Goal: Transaction & Acquisition: Purchase product/service

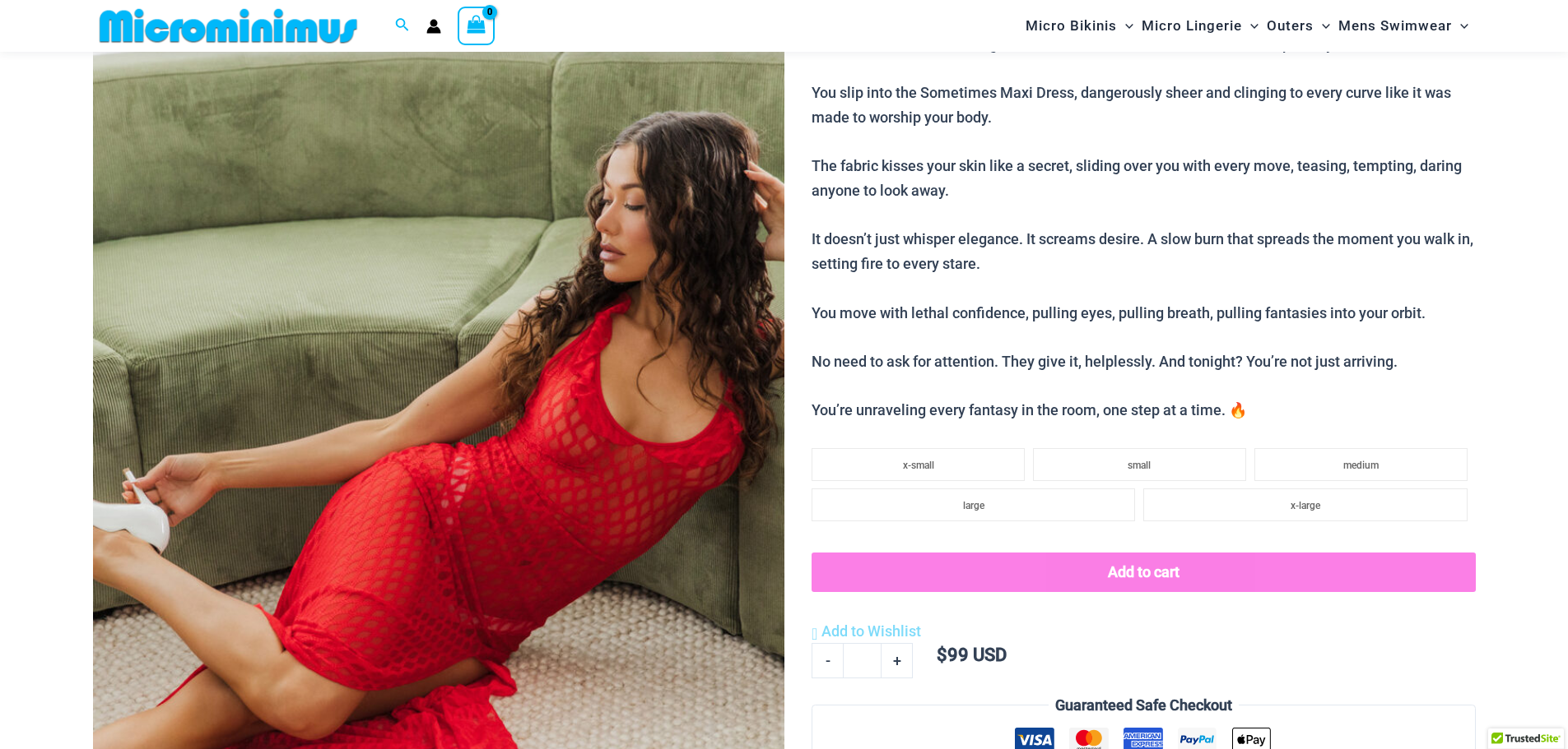
scroll to position [205, 0]
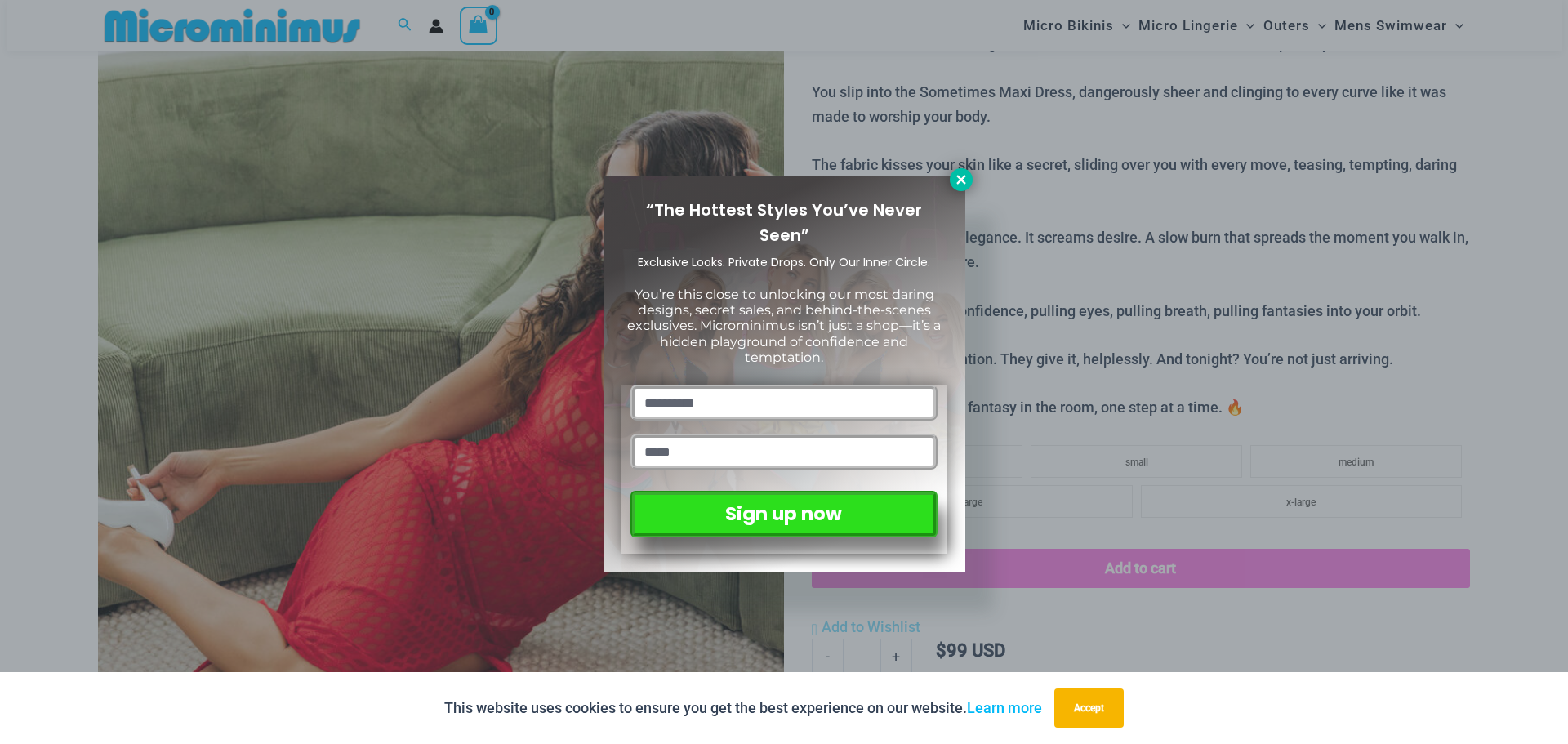
click at [958, 175] on icon at bounding box center [961, 179] width 9 height 9
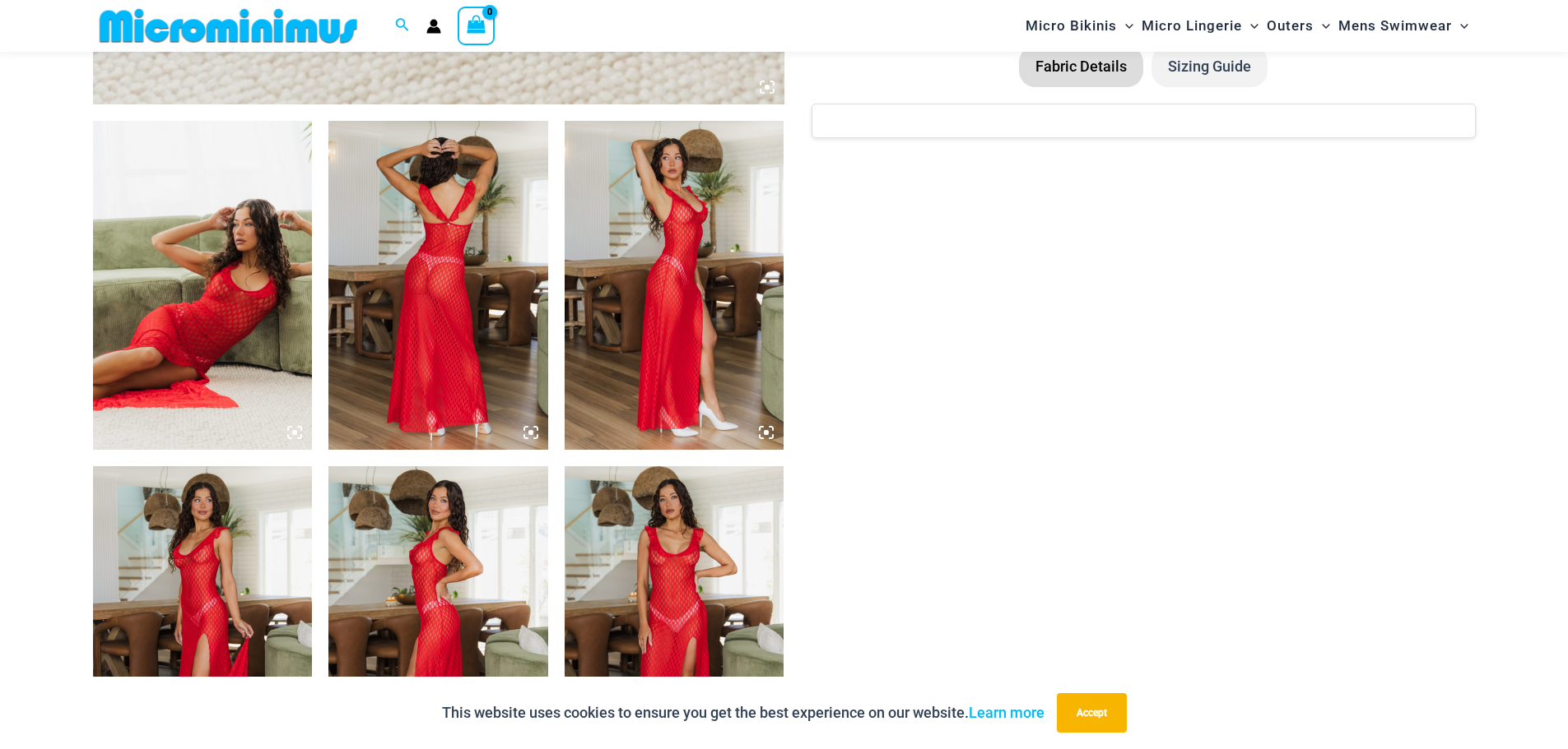
scroll to position [1164, 0]
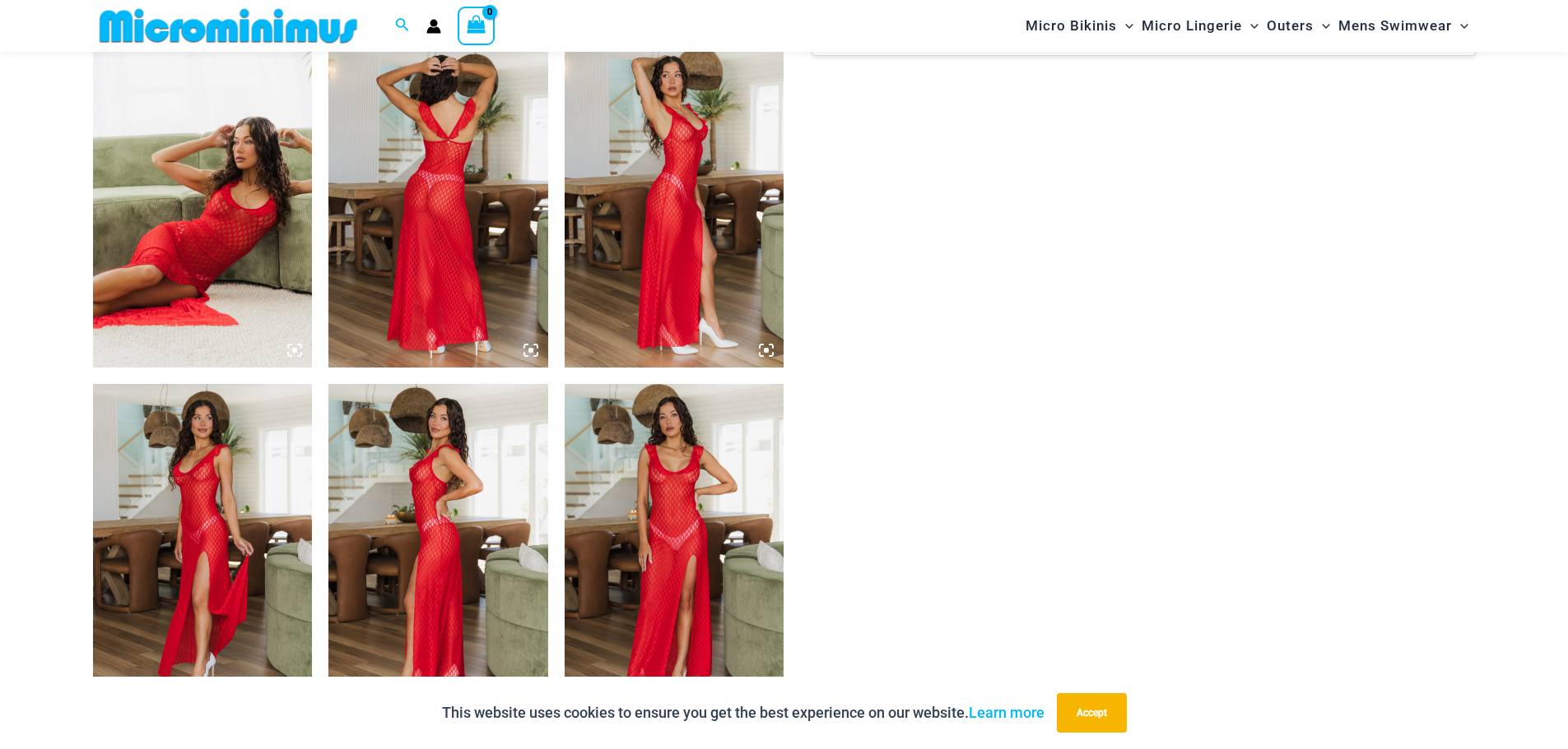
click at [226, 444] on img at bounding box center [203, 548] width 220 height 329
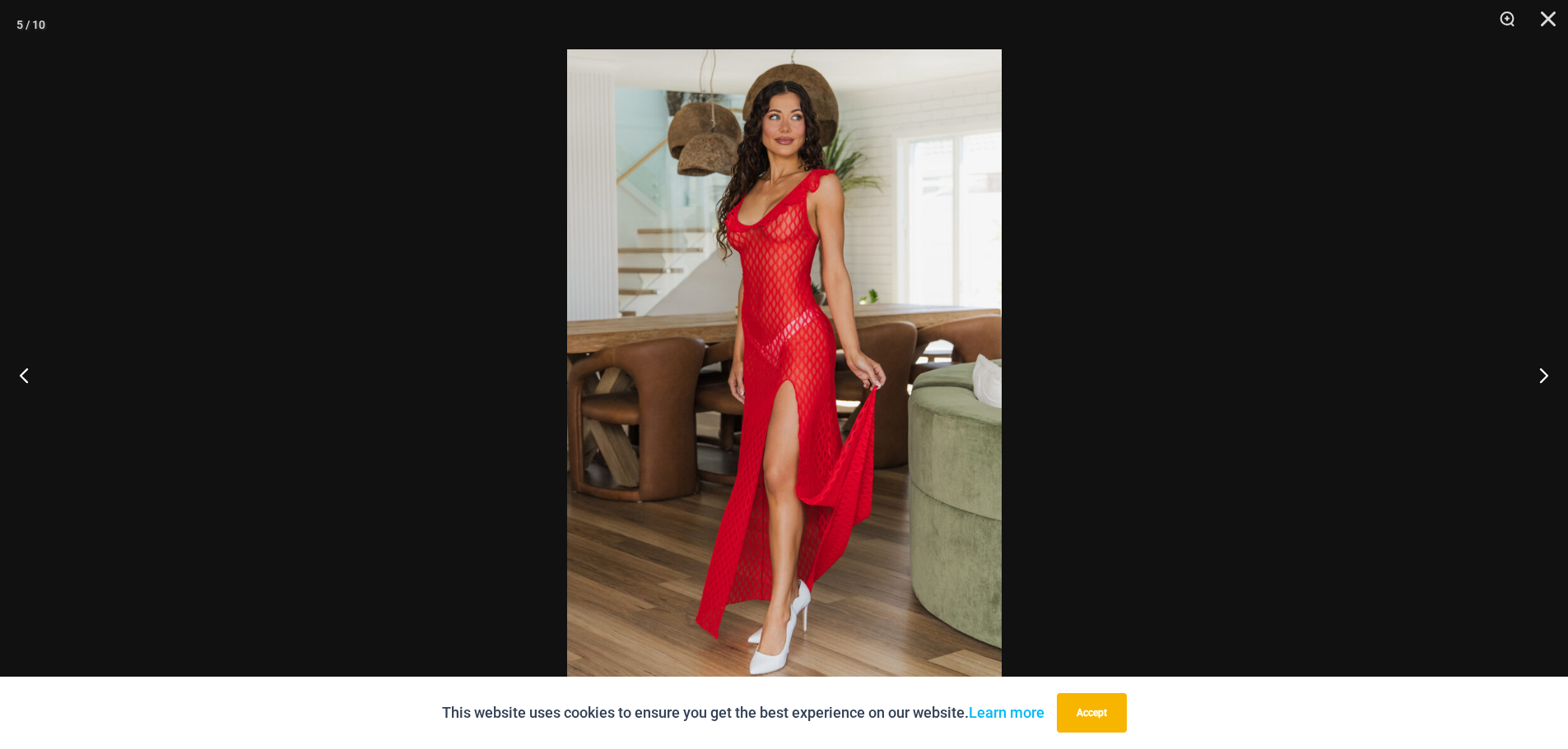
click at [782, 284] on img at bounding box center [784, 374] width 435 height 650
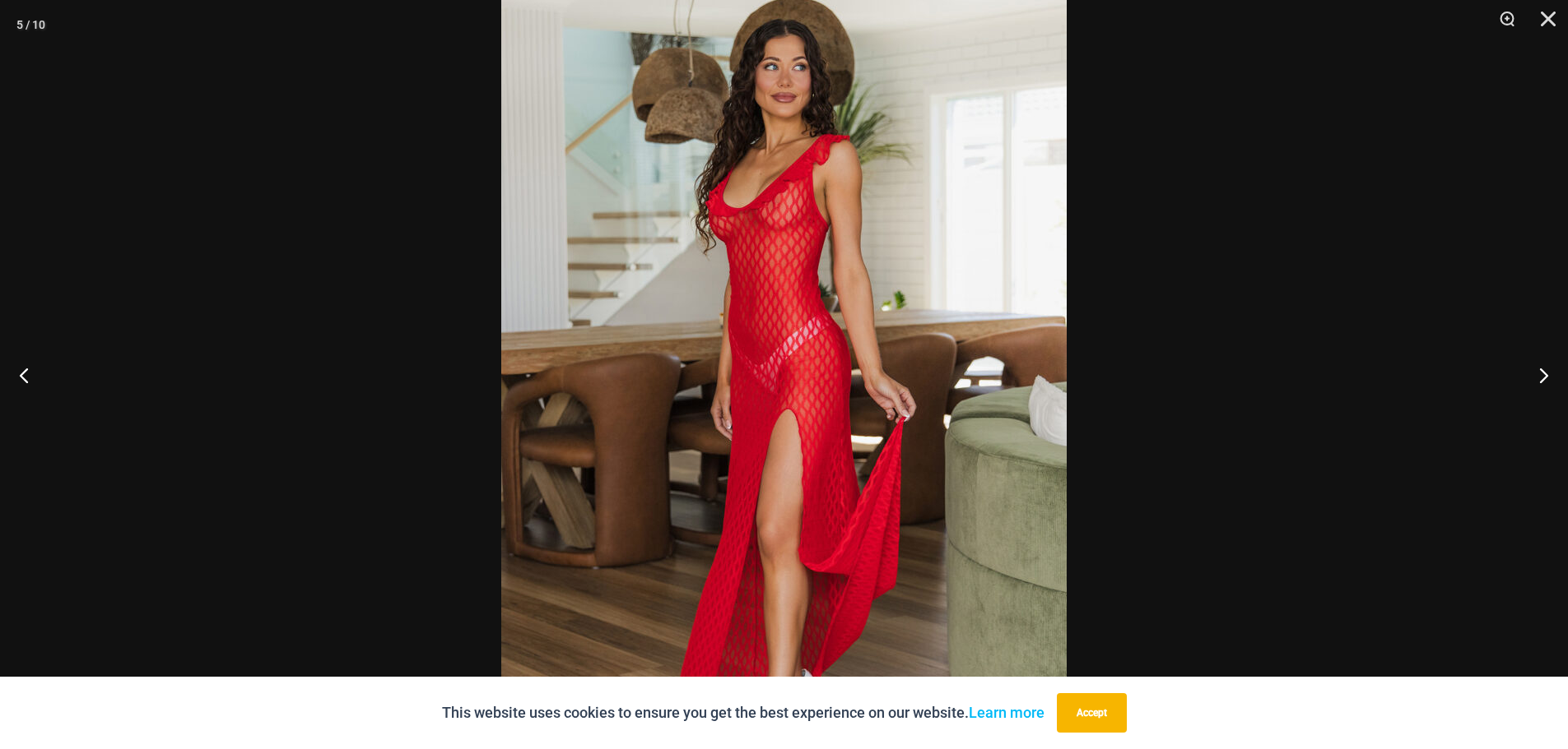
click at [704, 232] on img at bounding box center [784, 402] width 566 height 848
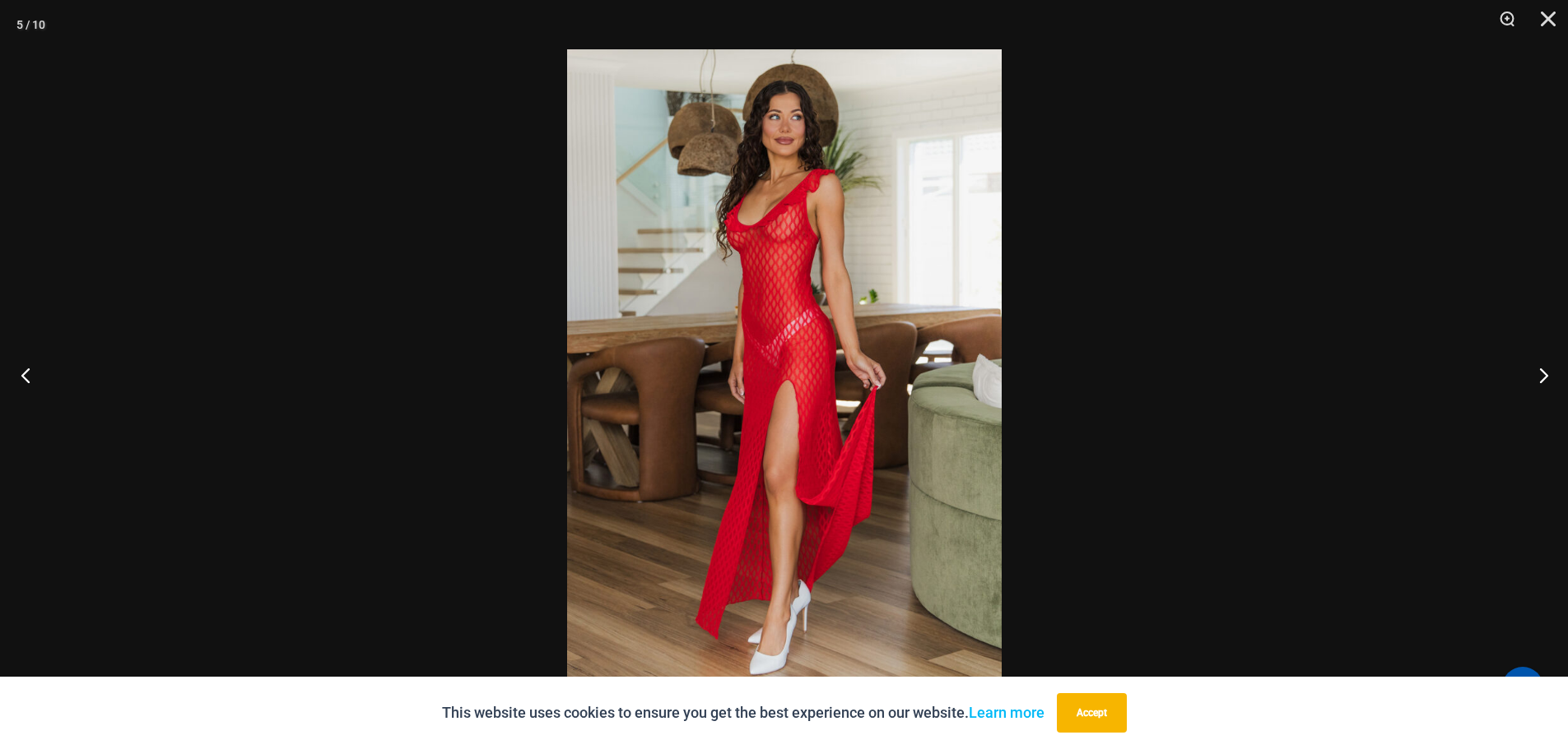
click at [33, 366] on button "Previous" at bounding box center [30, 375] width 62 height 82
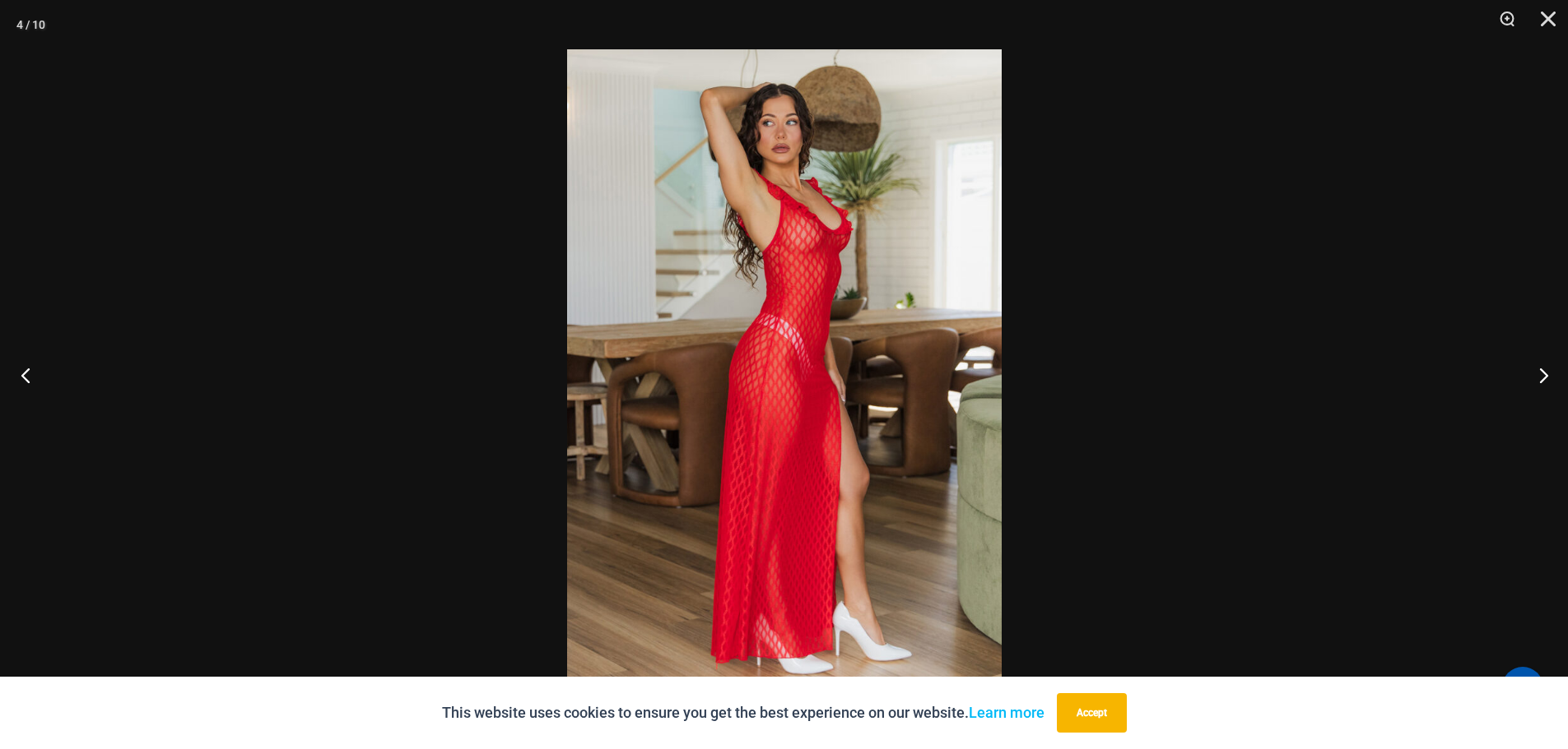
click at [33, 366] on button "Previous" at bounding box center [30, 375] width 62 height 82
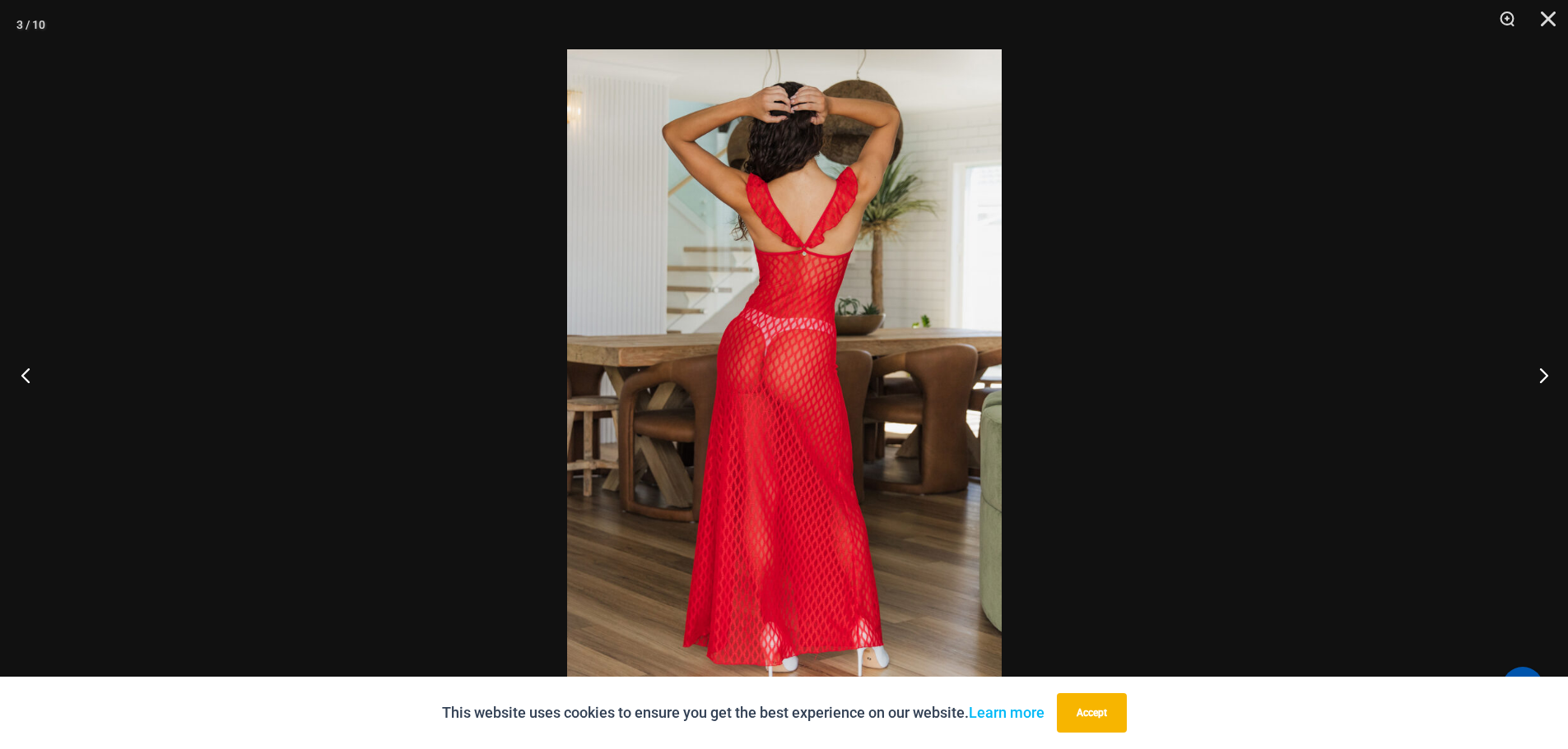
click at [33, 366] on button "Previous" at bounding box center [30, 375] width 62 height 82
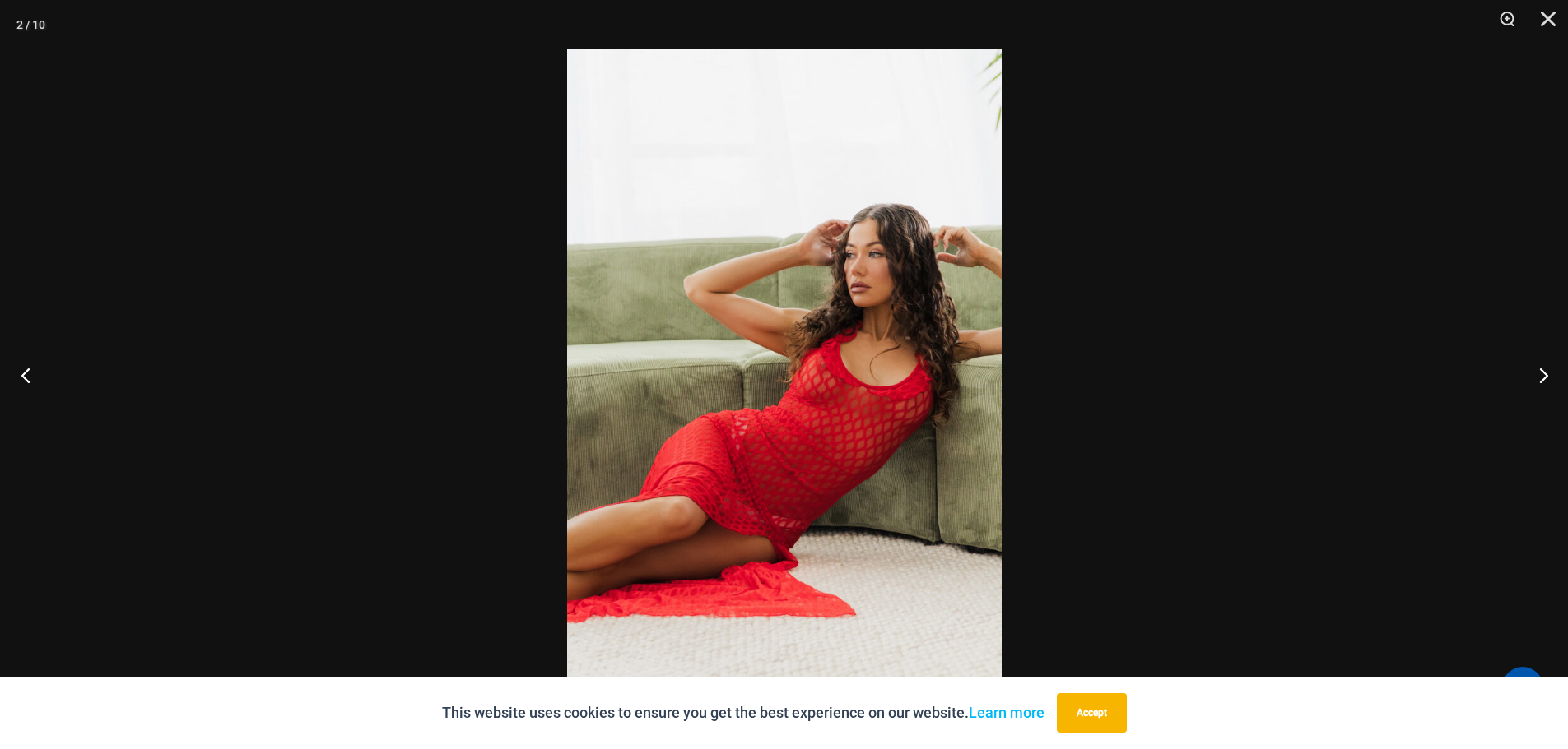
click at [33, 366] on button "Previous" at bounding box center [30, 375] width 62 height 82
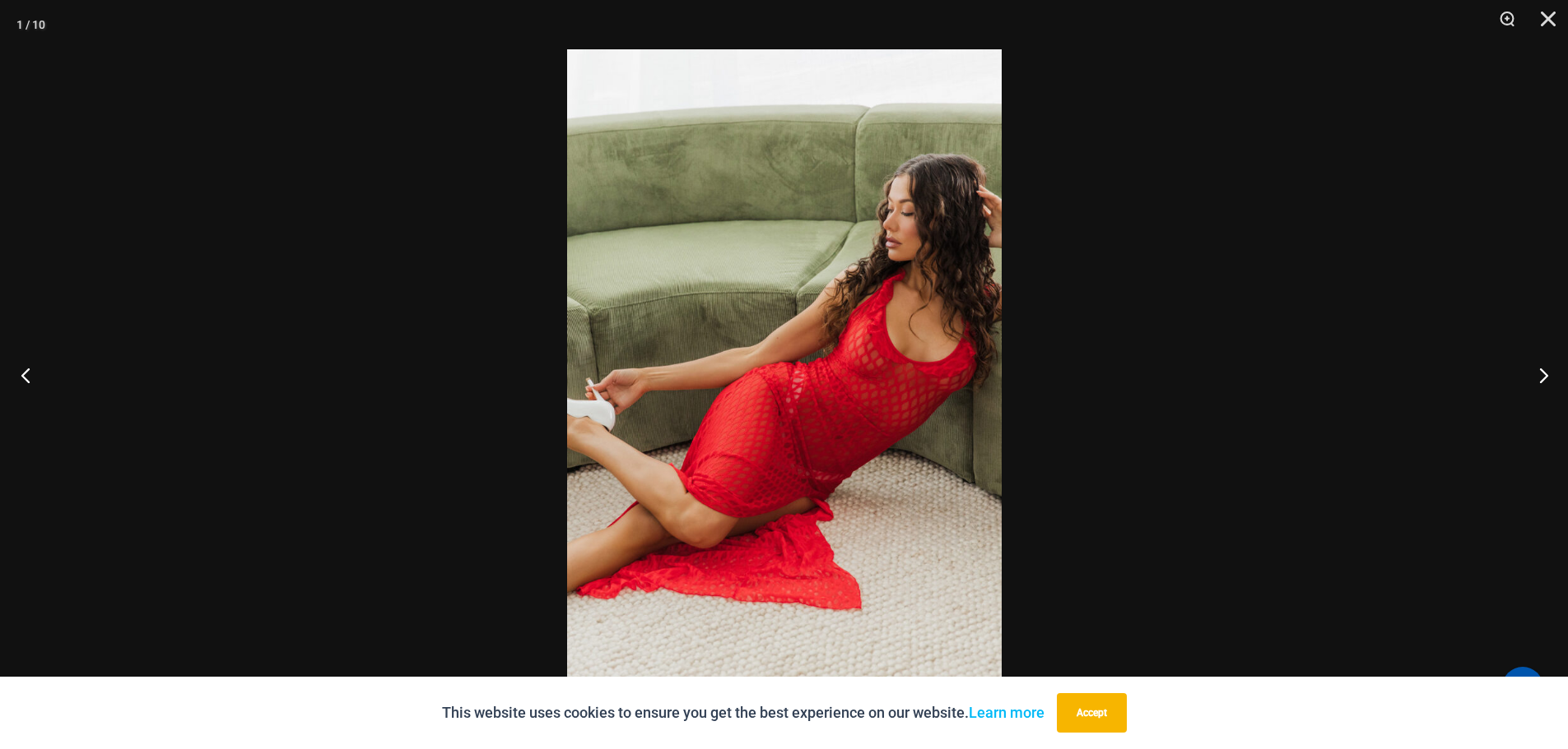
click at [33, 366] on button "Previous" at bounding box center [30, 375] width 62 height 82
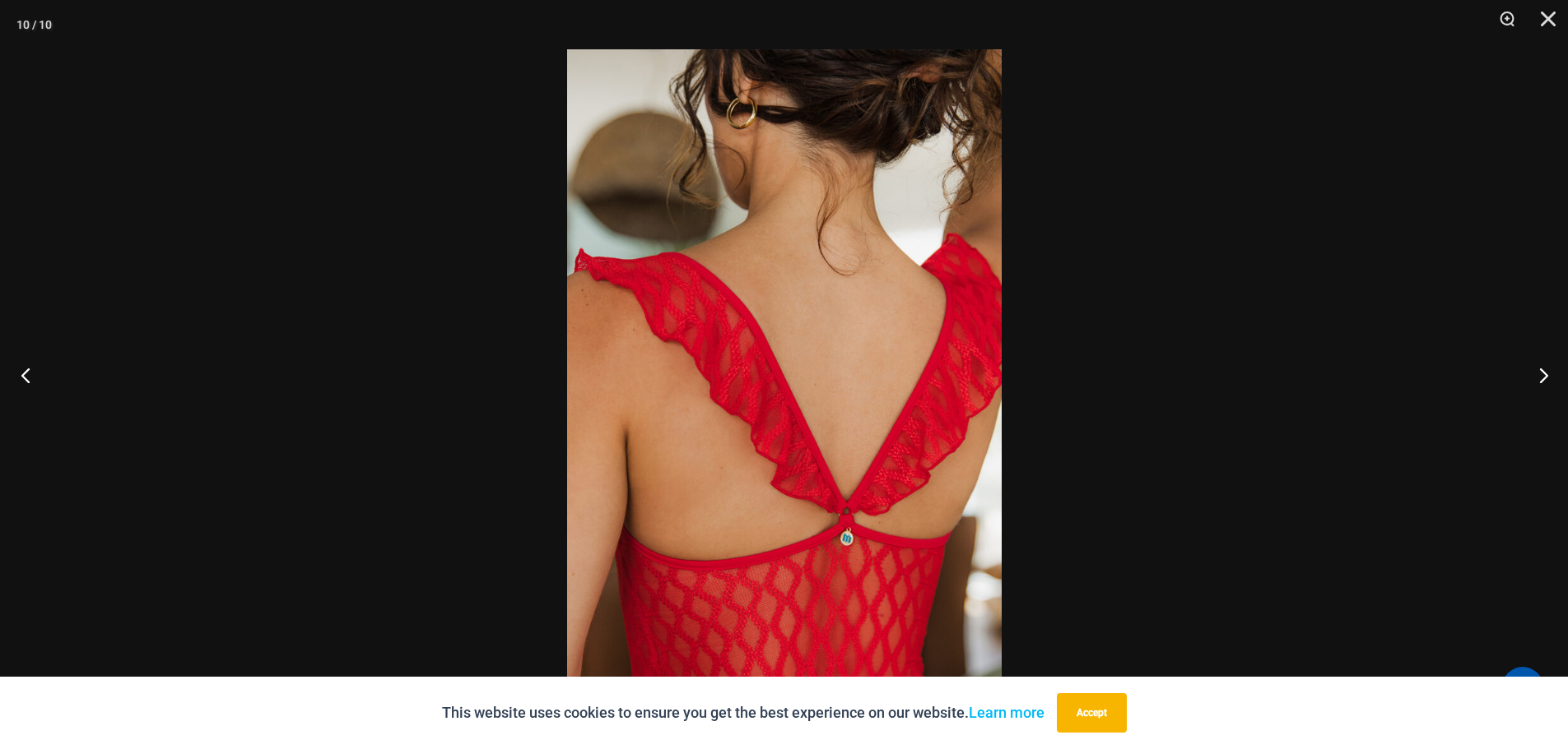
click at [33, 366] on button "Previous" at bounding box center [30, 375] width 62 height 82
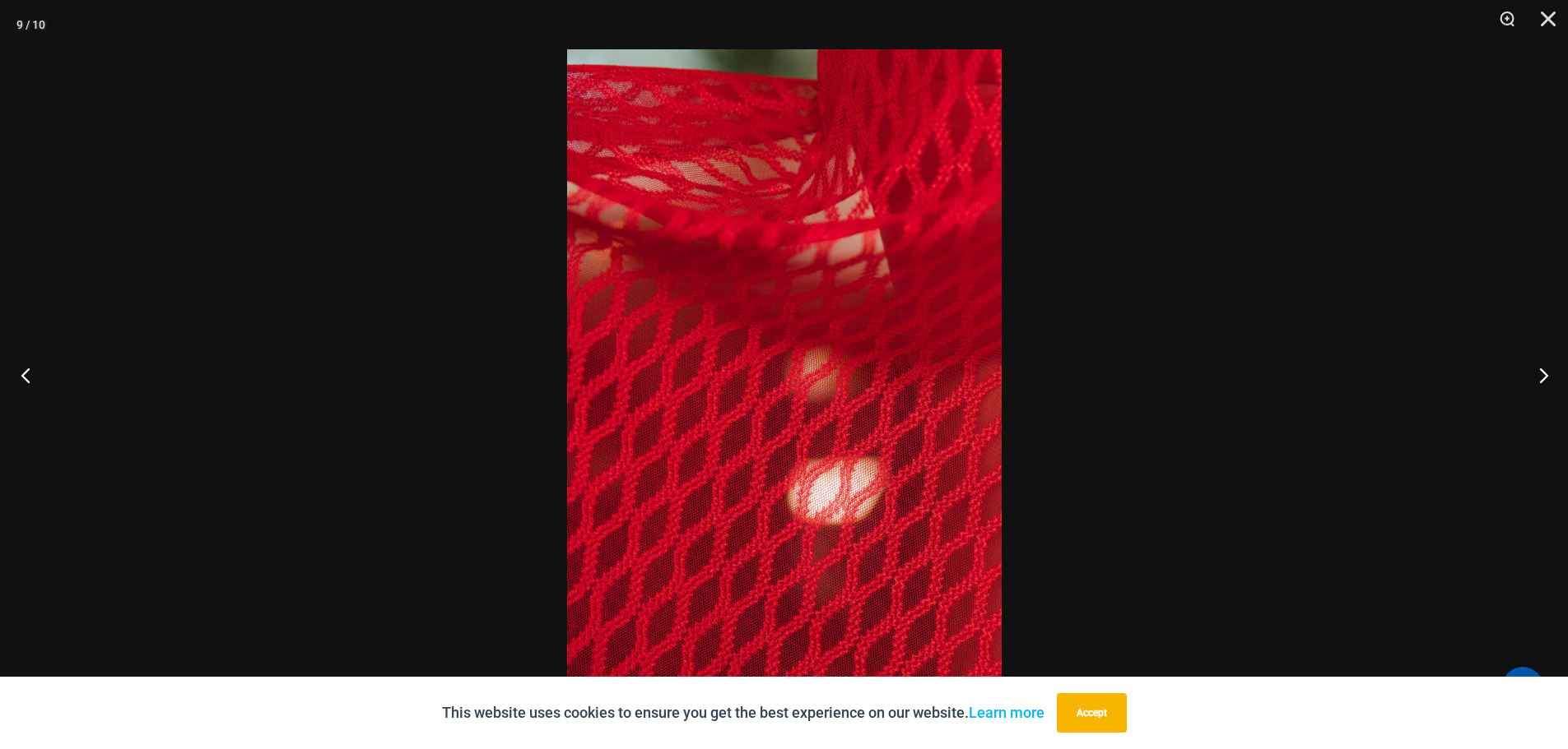
click at [33, 366] on button "Previous" at bounding box center [30, 375] width 62 height 82
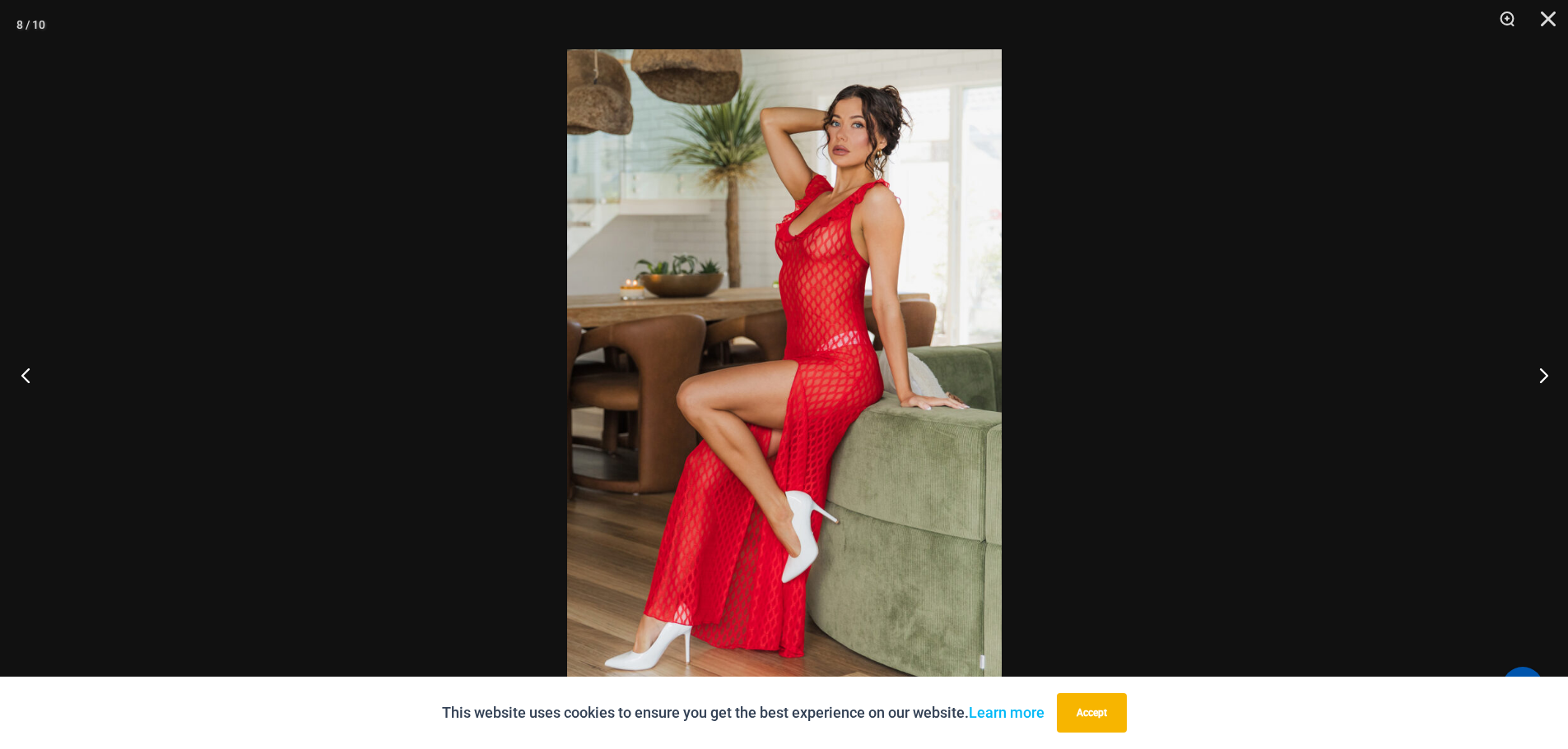
click at [33, 366] on button "Previous" at bounding box center [30, 375] width 62 height 82
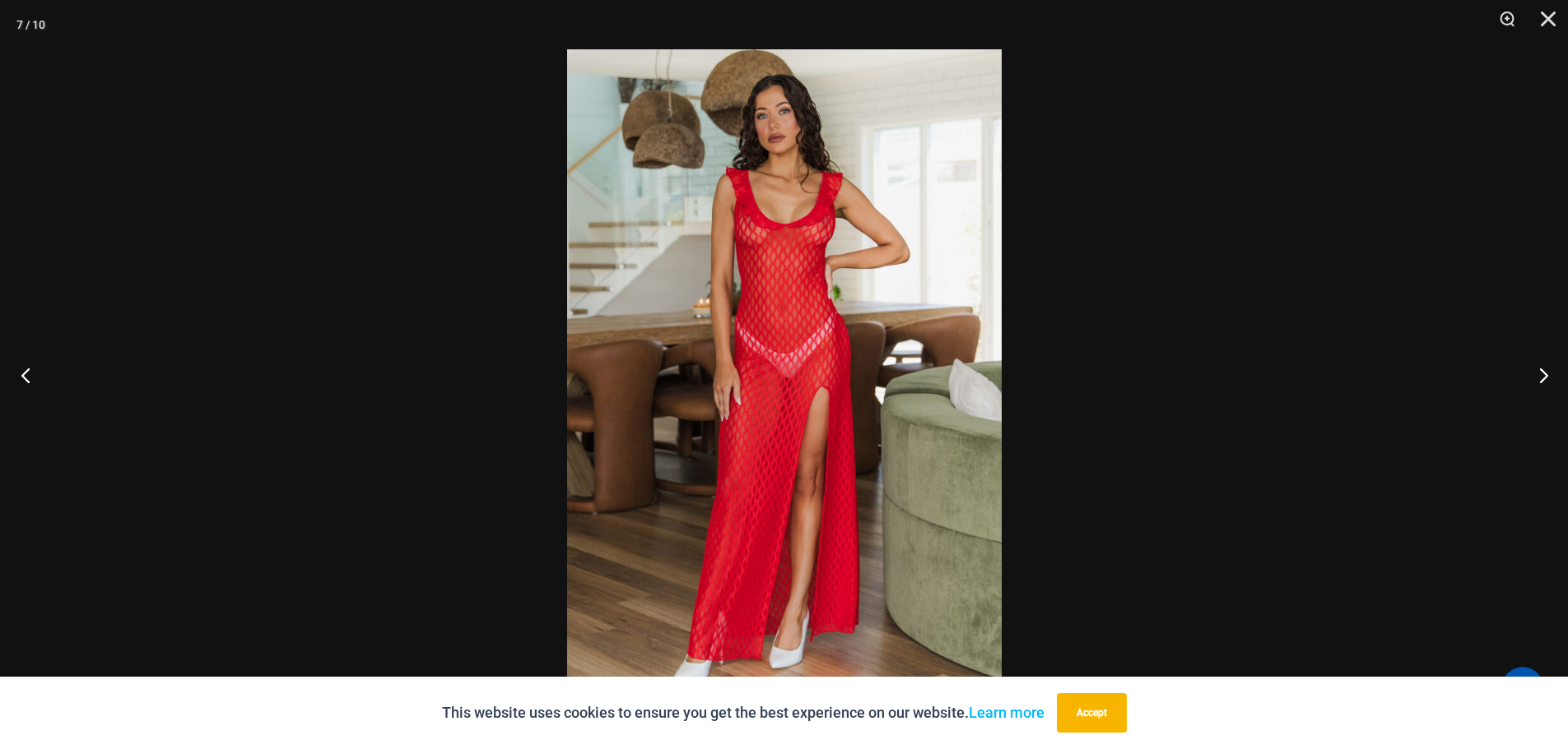
click at [33, 366] on button "Previous" at bounding box center [30, 375] width 62 height 82
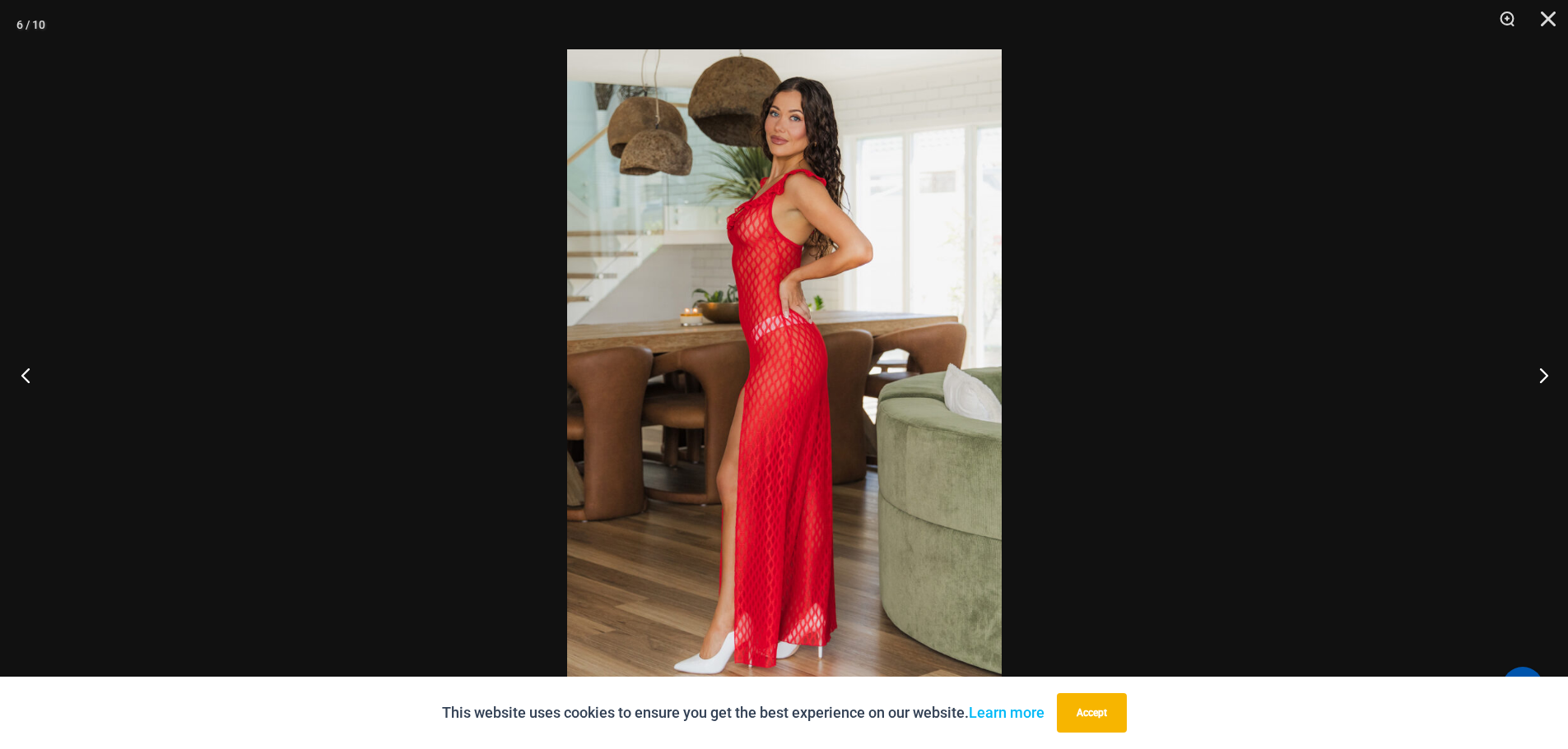
click at [33, 366] on button "Previous" at bounding box center [30, 375] width 62 height 82
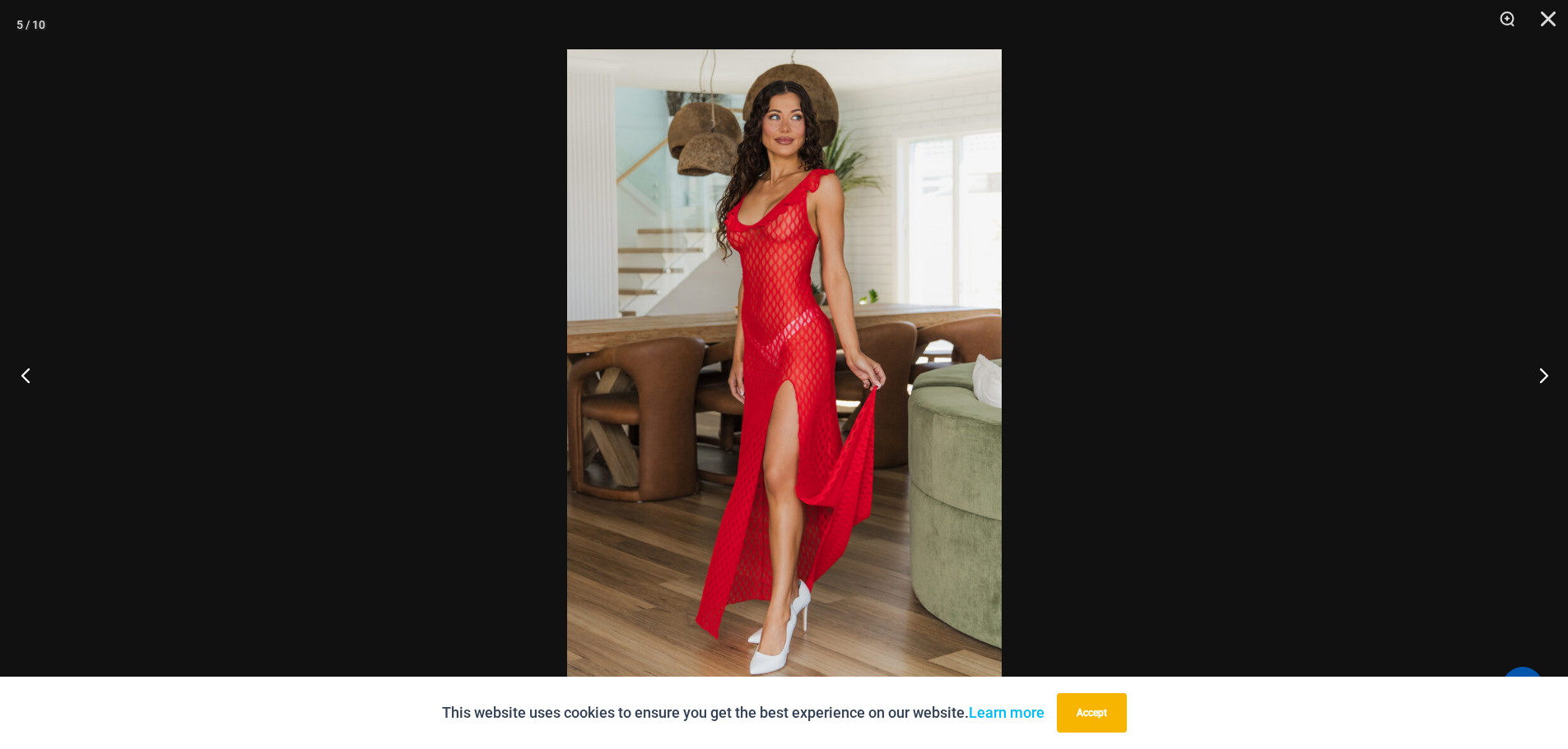
click at [33, 366] on button "Previous" at bounding box center [30, 375] width 62 height 82
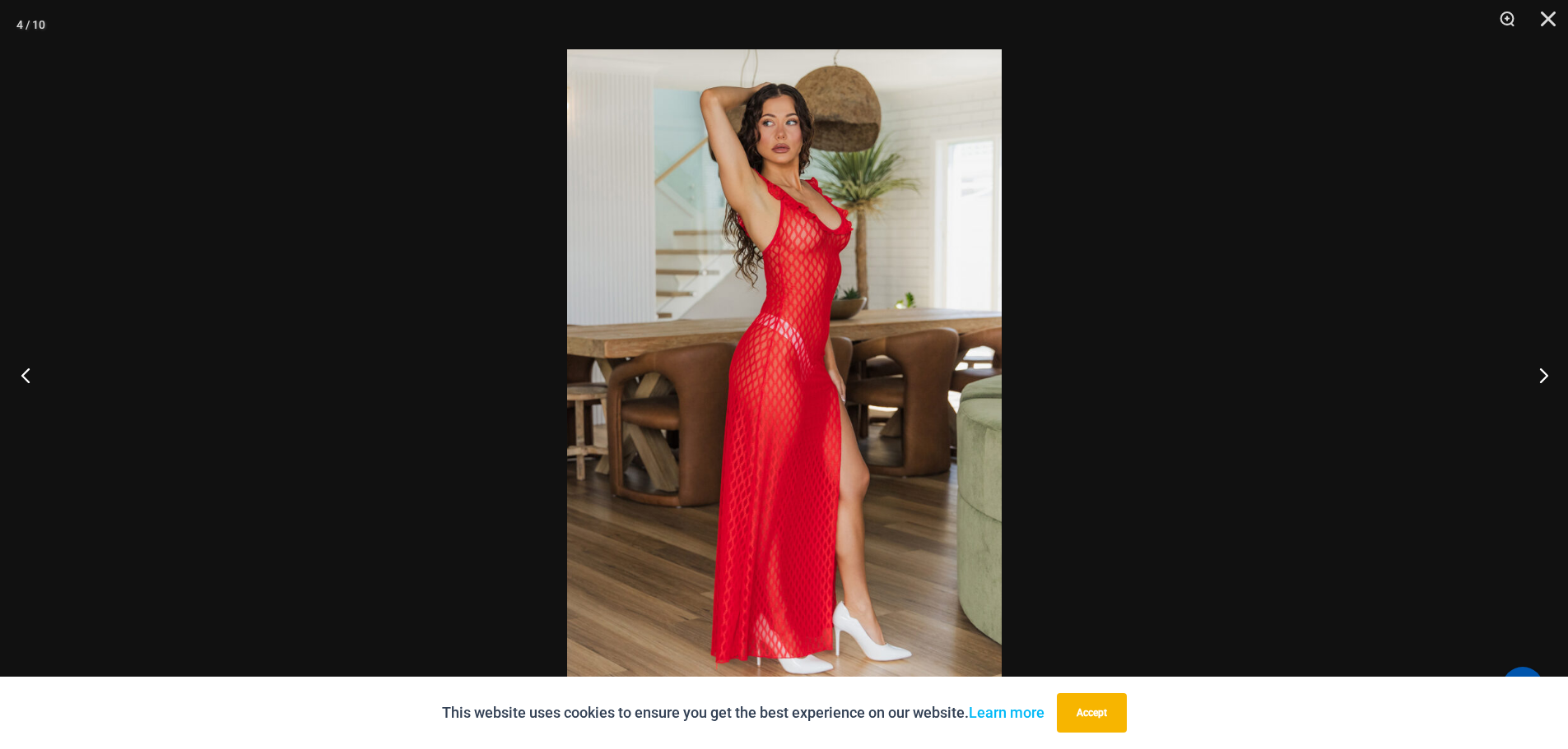
click at [33, 366] on button "Previous" at bounding box center [30, 375] width 62 height 82
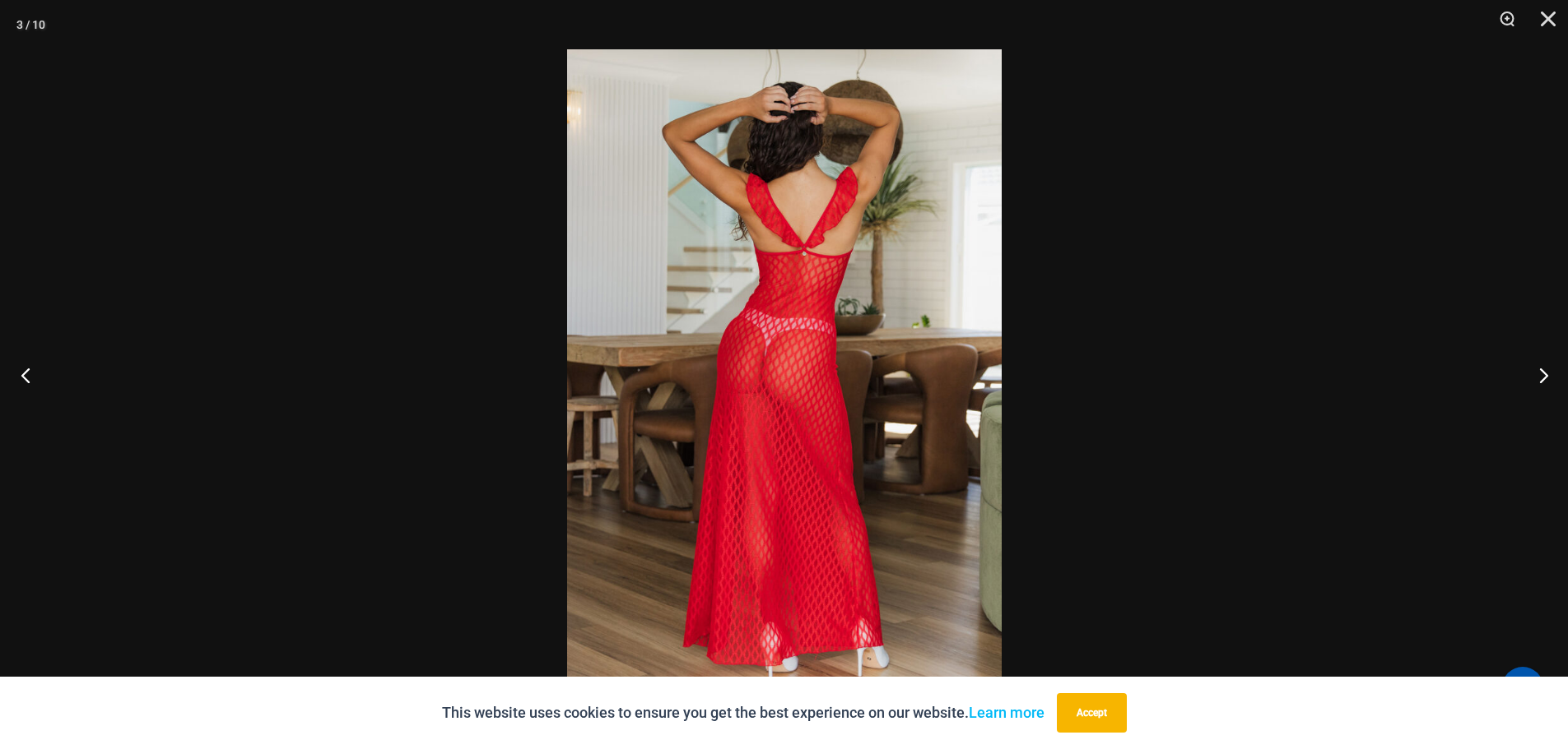
click at [33, 366] on button "Previous" at bounding box center [30, 375] width 62 height 82
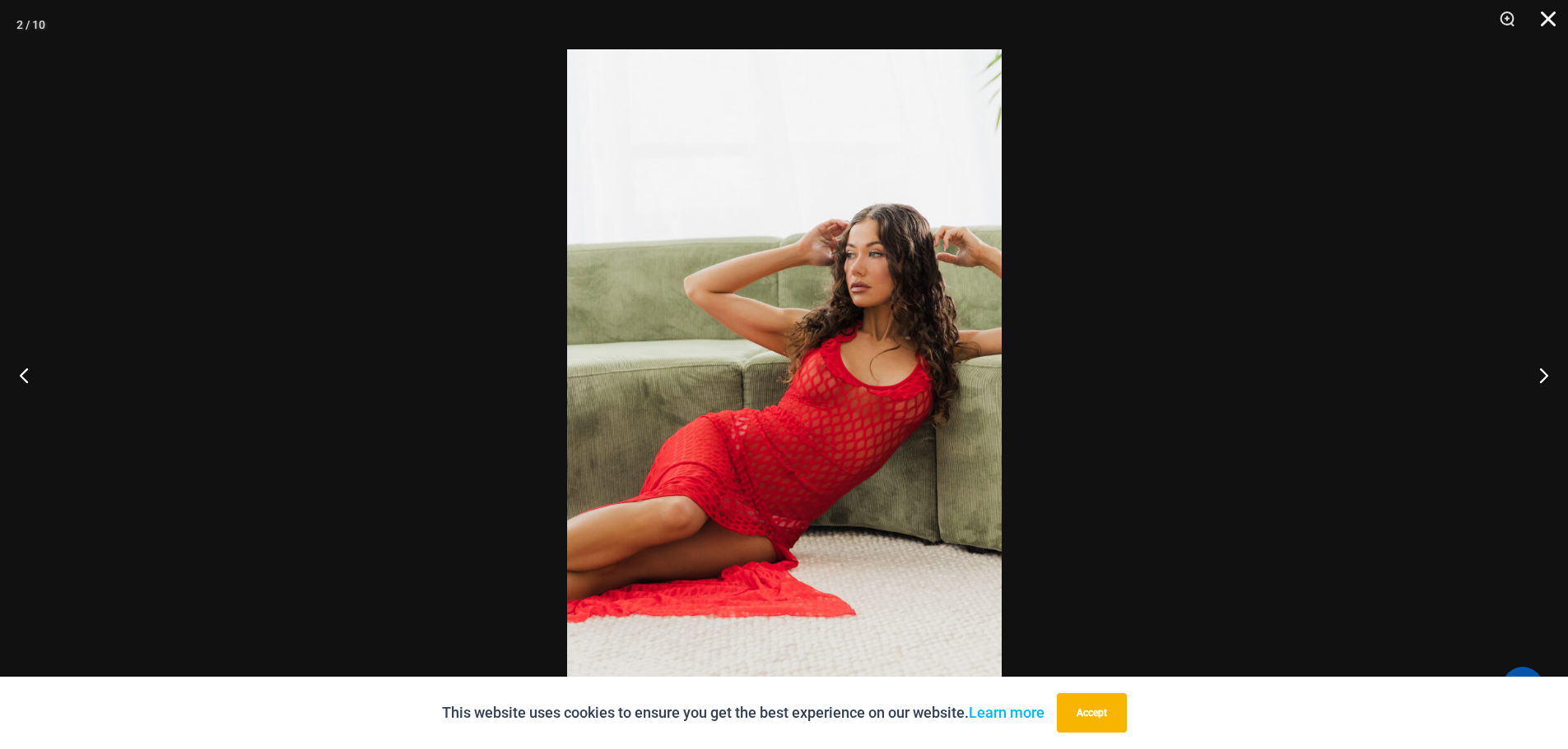
click at [1542, 24] on button "Close" at bounding box center [1543, 24] width 41 height 49
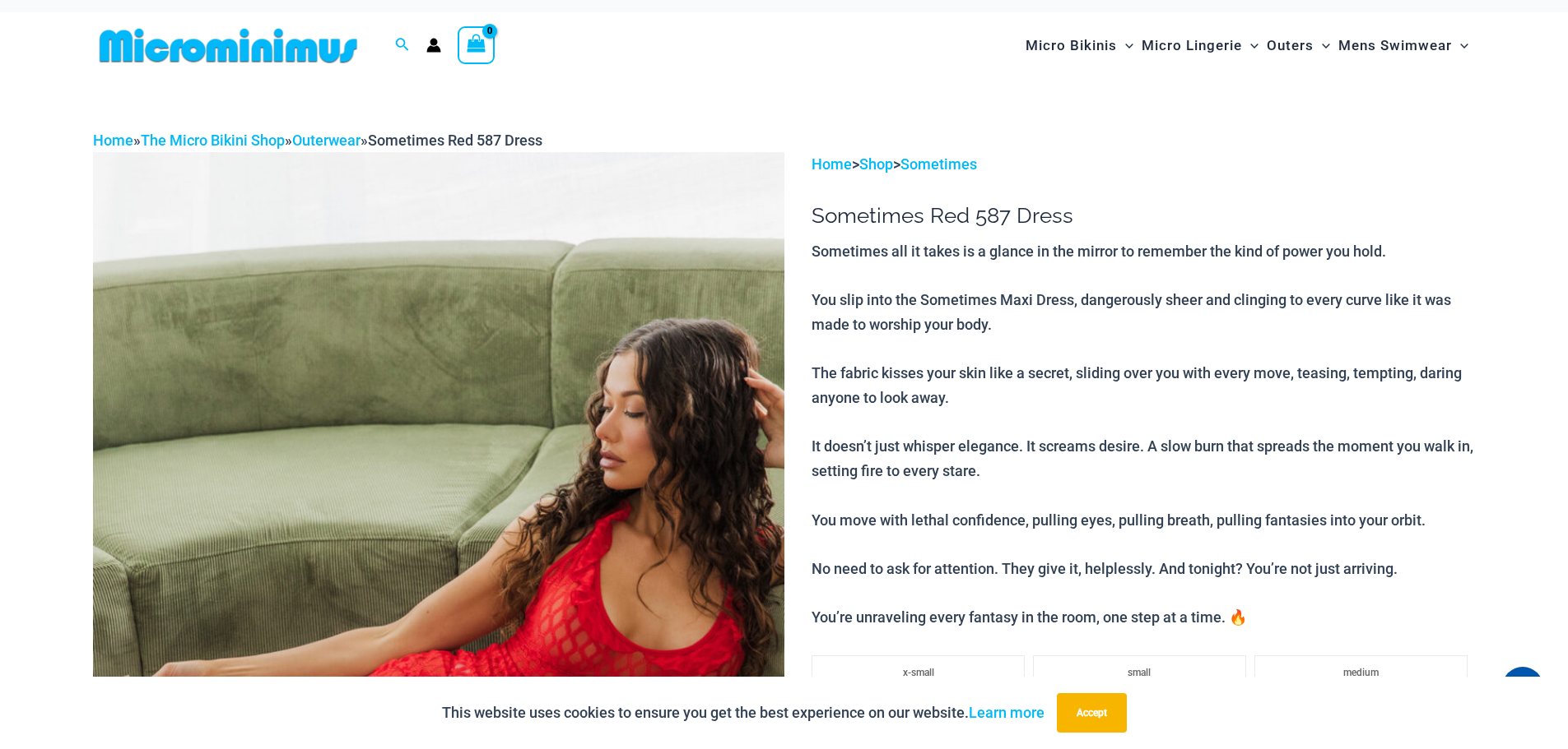
scroll to position [0, 0]
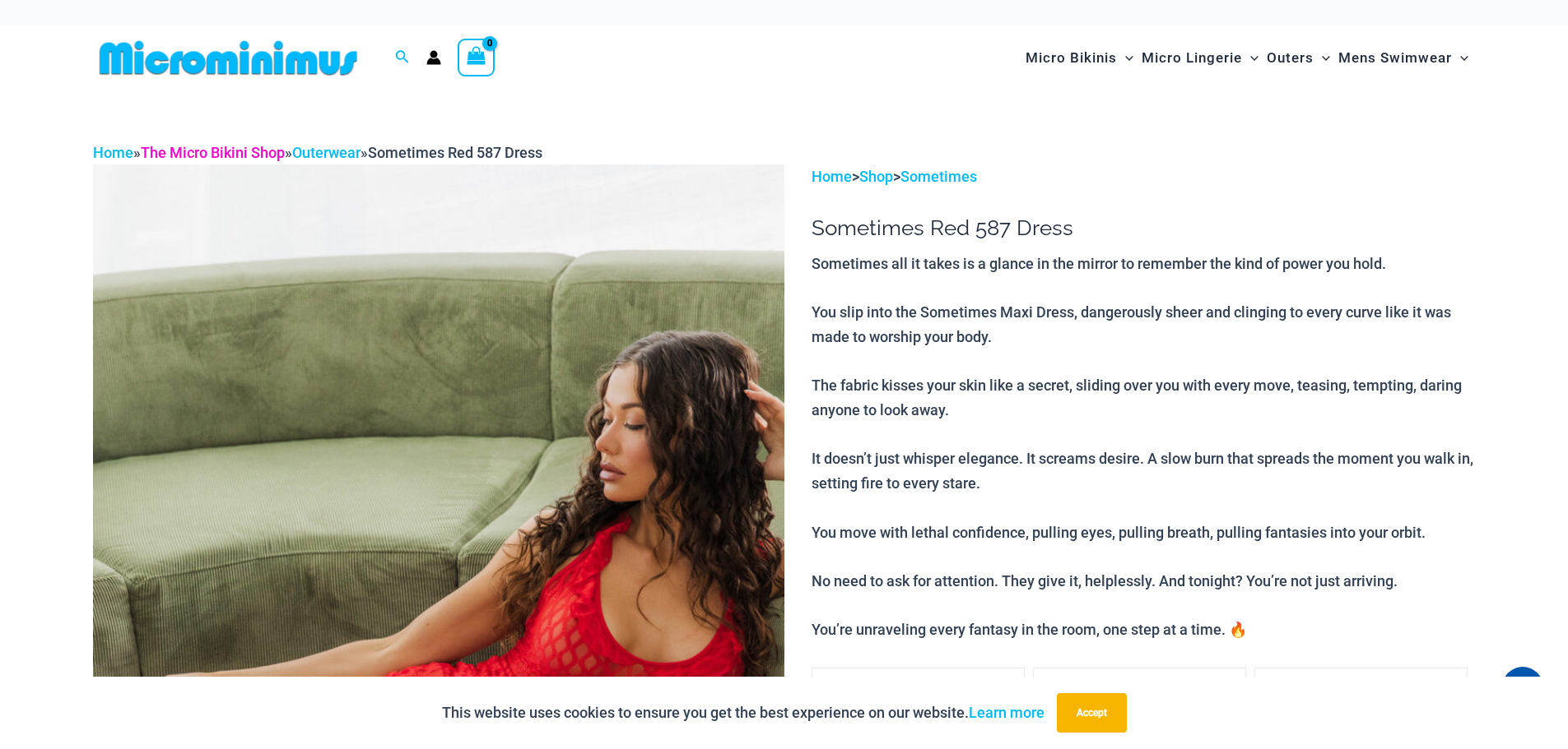
click at [208, 150] on link "The Micro Bikini Shop" at bounding box center [212, 152] width 144 height 17
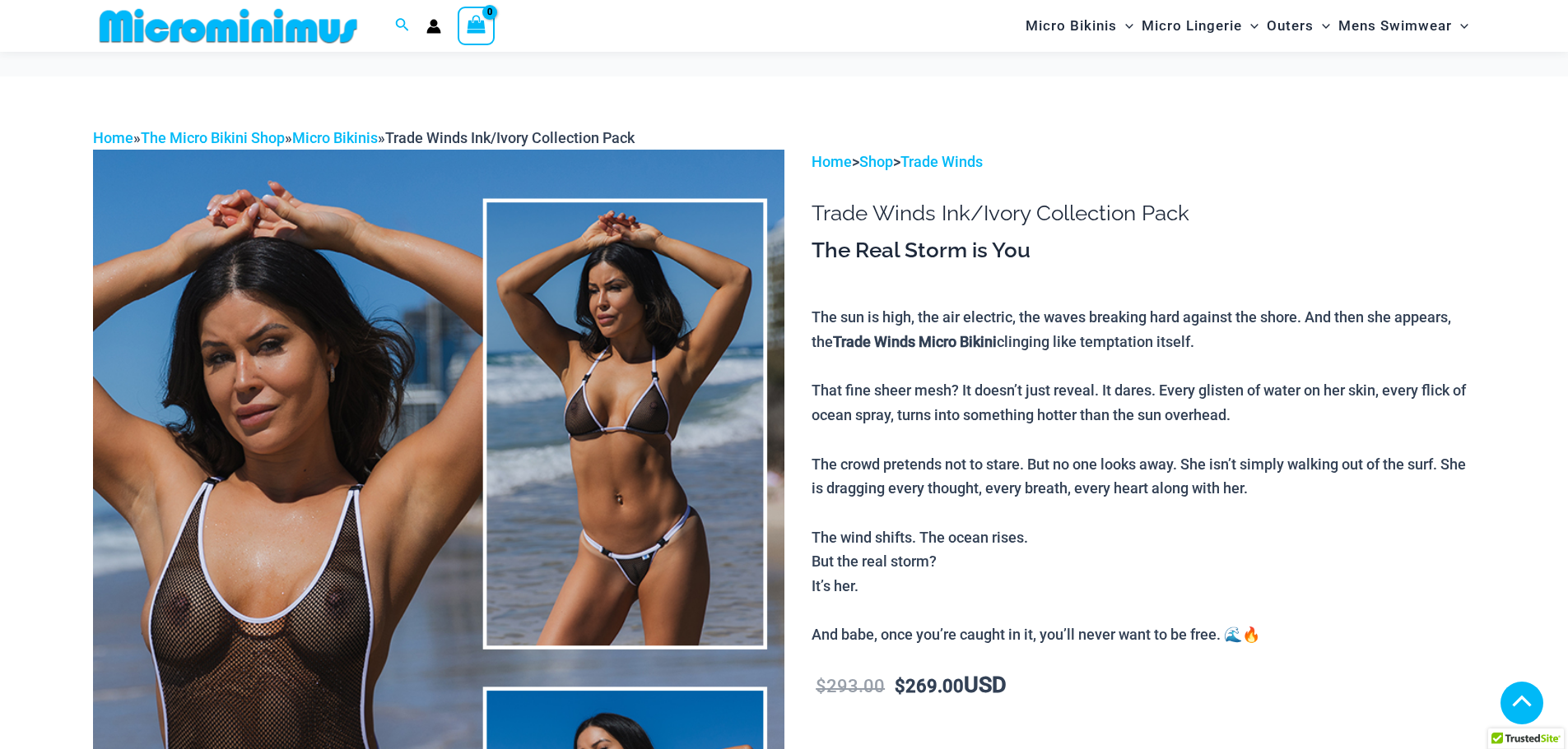
scroll to position [369, 0]
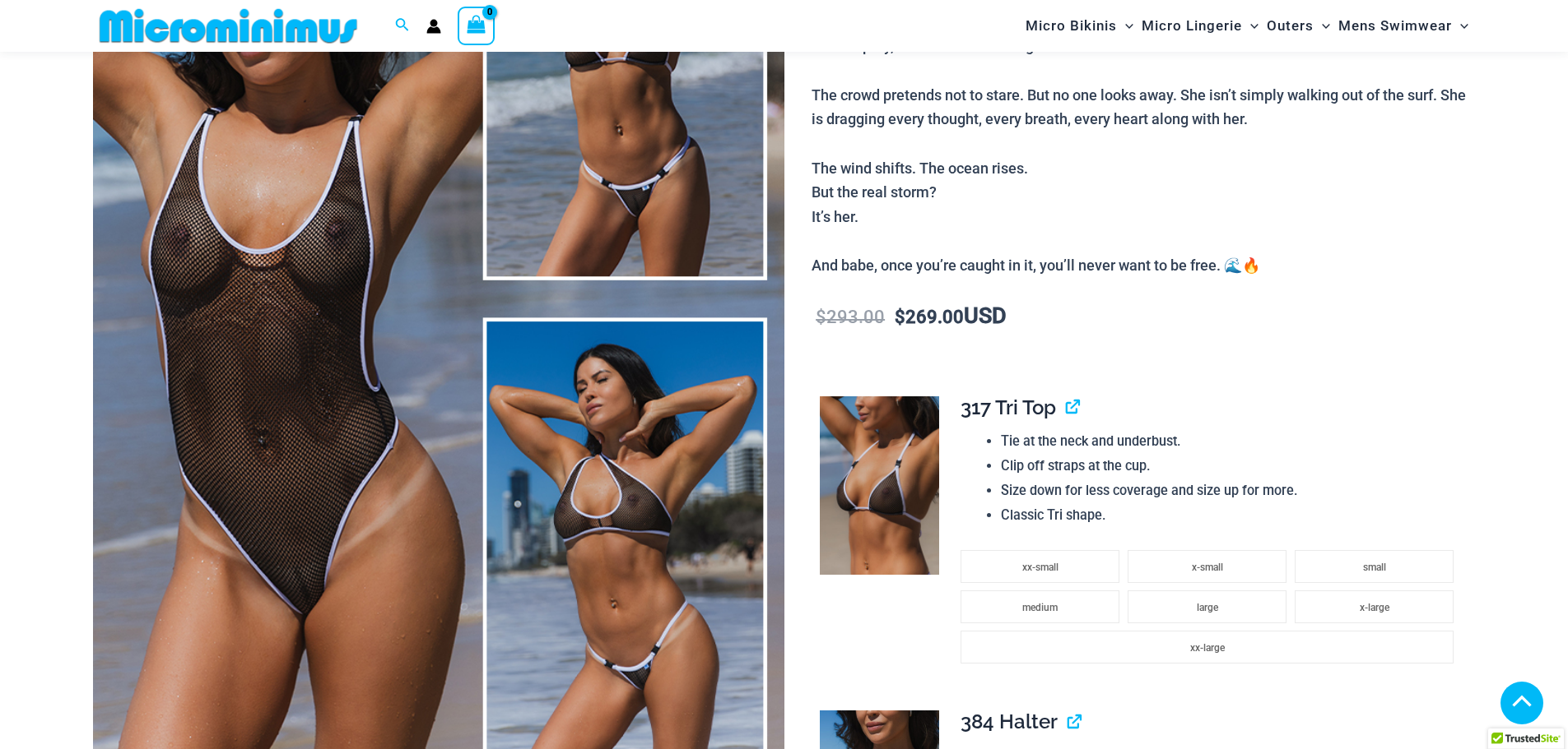
click at [583, 530] on img at bounding box center [438, 298] width 691 height 1037
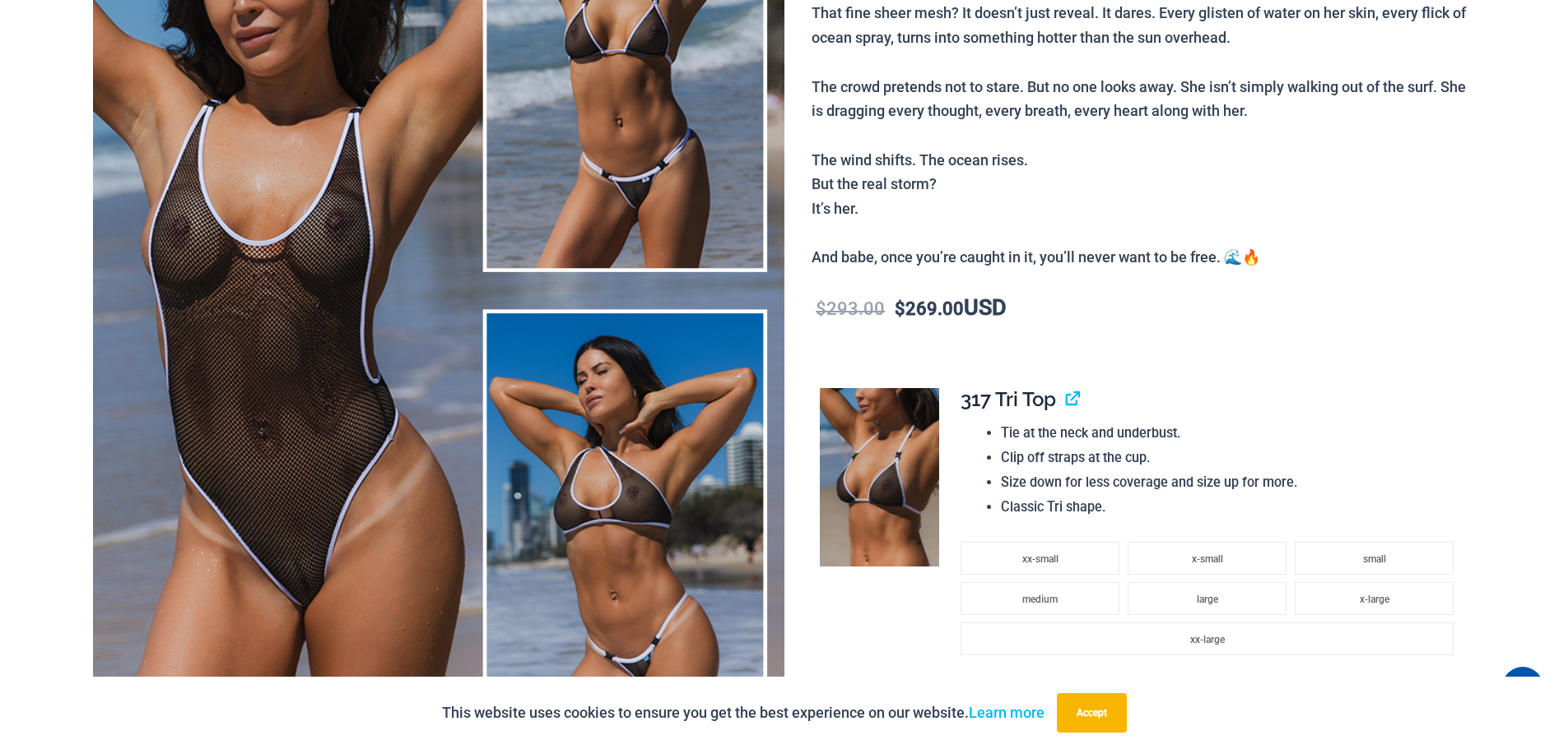
scroll to position [0, 0]
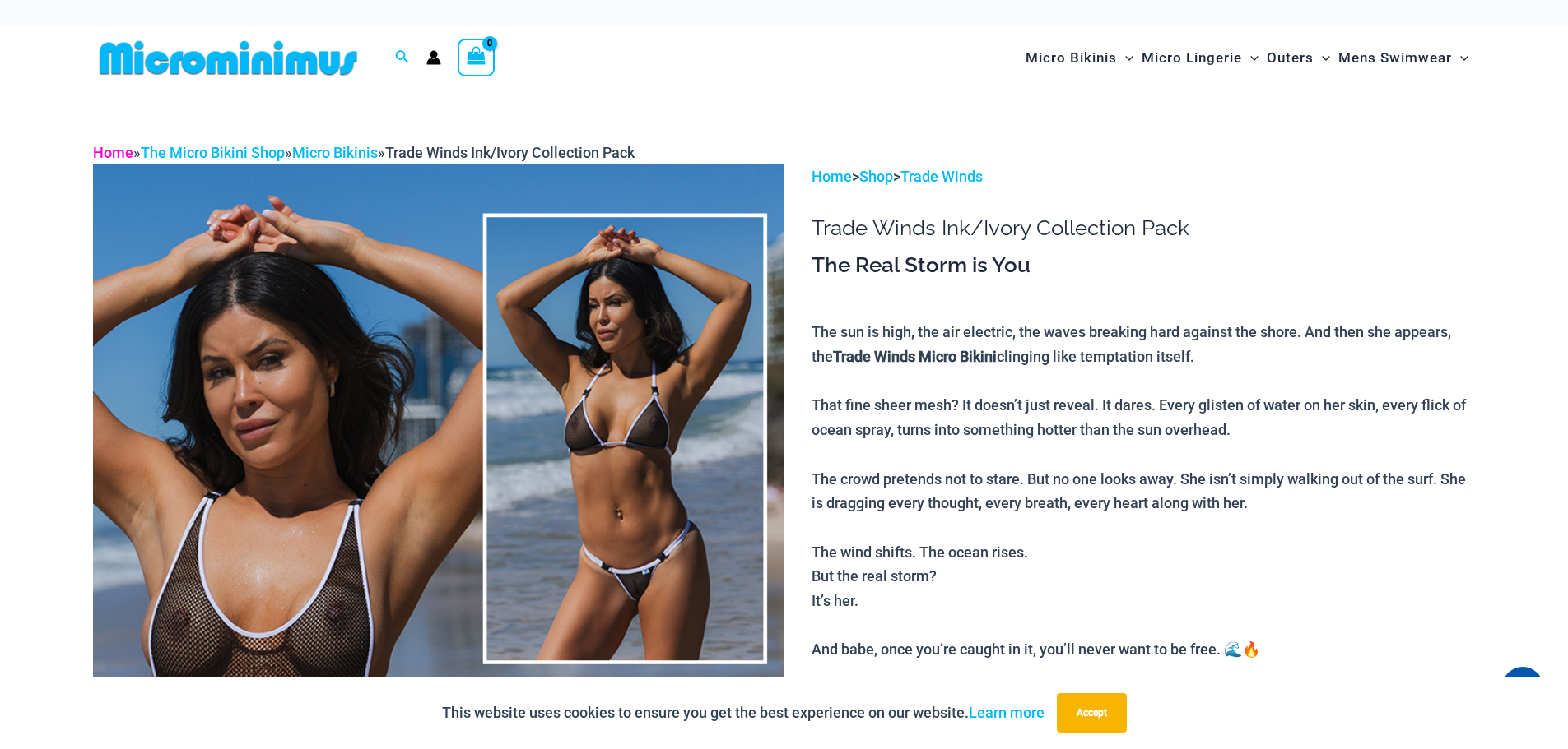
click at [108, 156] on link "Home" at bounding box center [113, 152] width 40 height 17
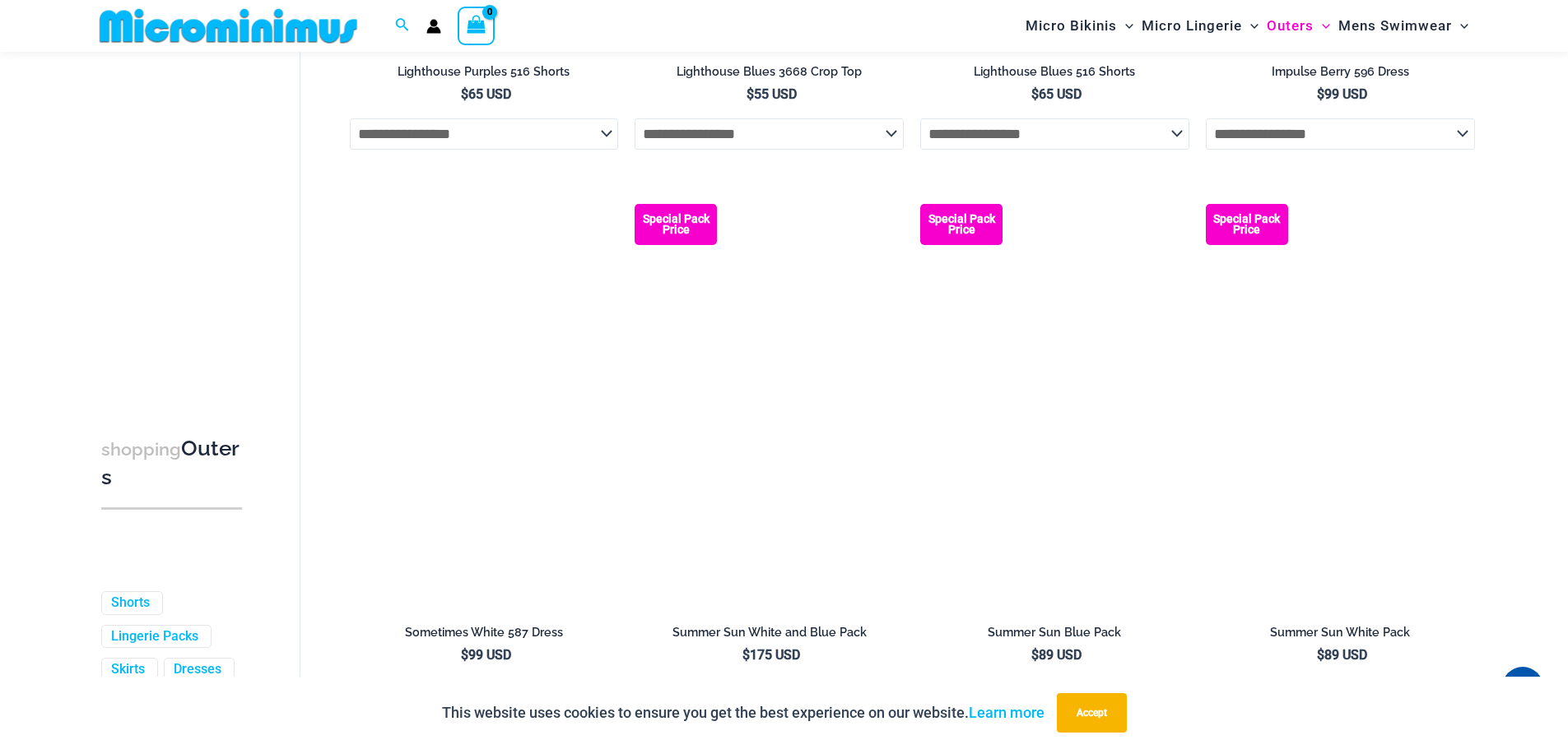
scroll to position [3577, 0]
